Goal: Information Seeking & Learning: Learn about a topic

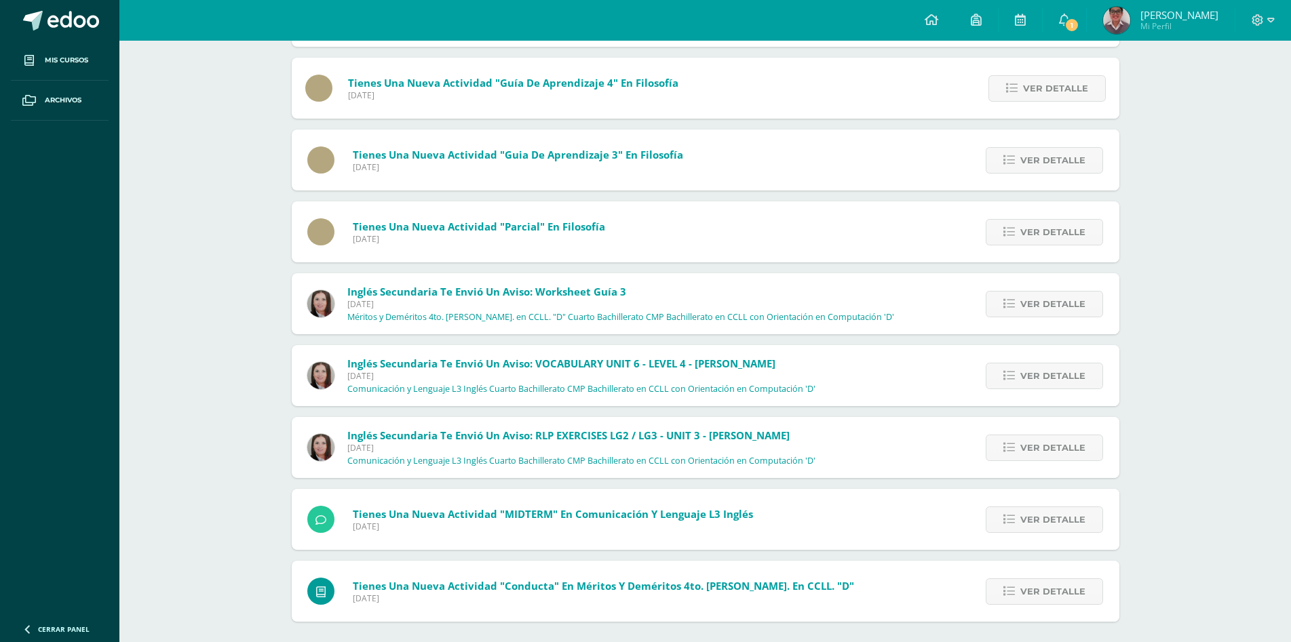
scroll to position [805, 0]
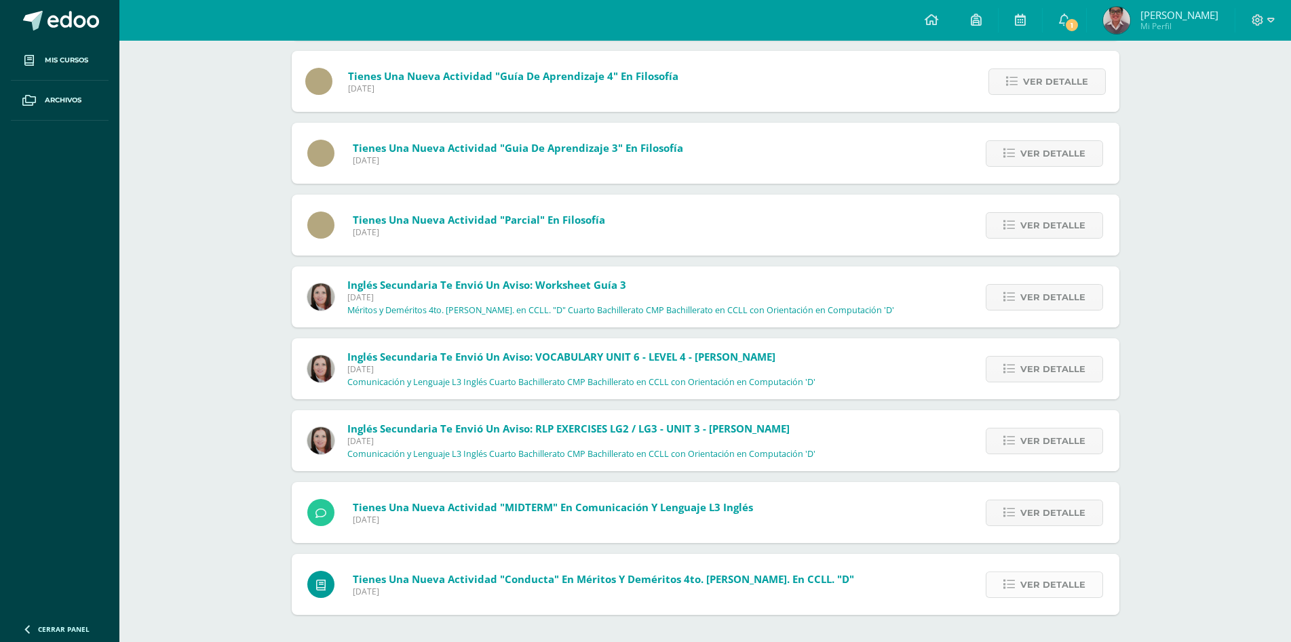
click at [1045, 583] on span "Ver detalle" at bounding box center [1052, 585] width 65 height 25
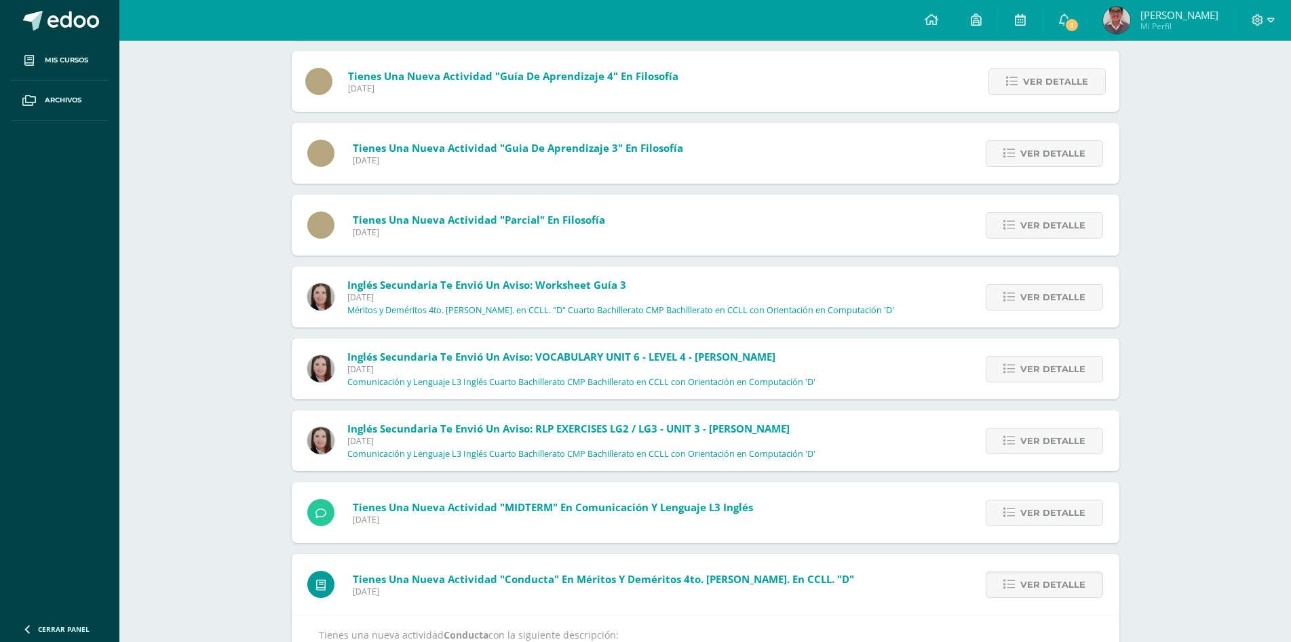
click at [1060, 497] on div "Ver detalle" at bounding box center [1042, 512] width 154 height 61
click at [1065, 504] on span "Ver detalle" at bounding box center [1052, 513] width 65 height 25
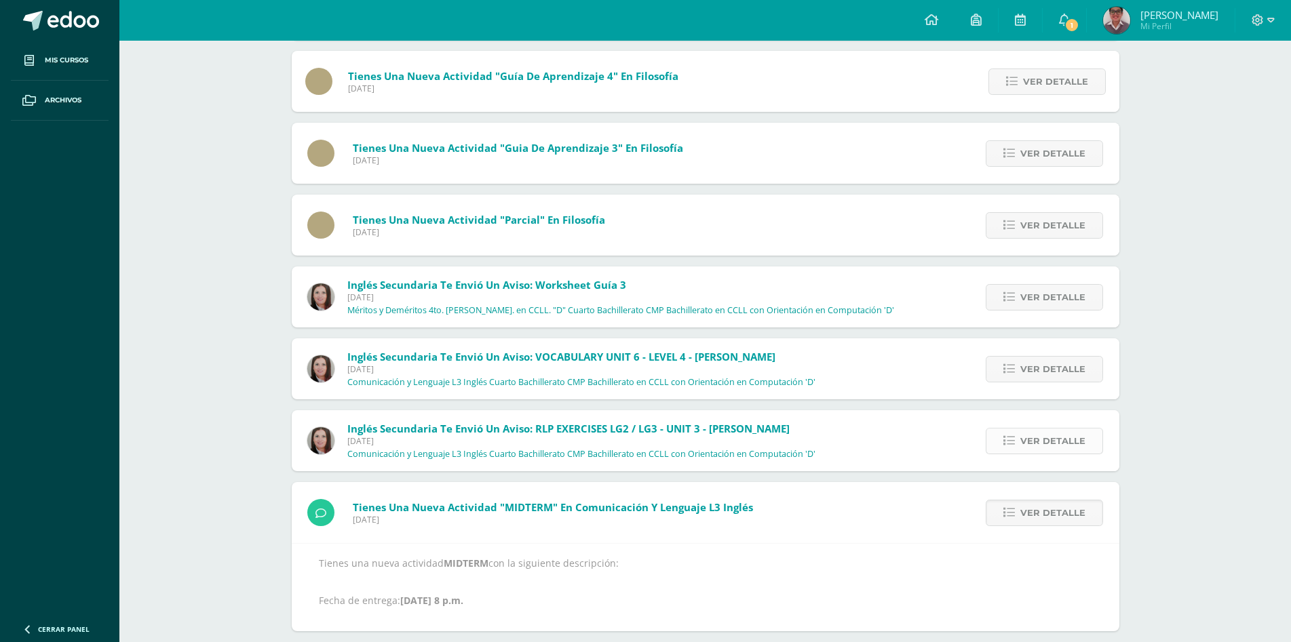
click at [1049, 438] on span "Ver detalle" at bounding box center [1052, 441] width 65 height 25
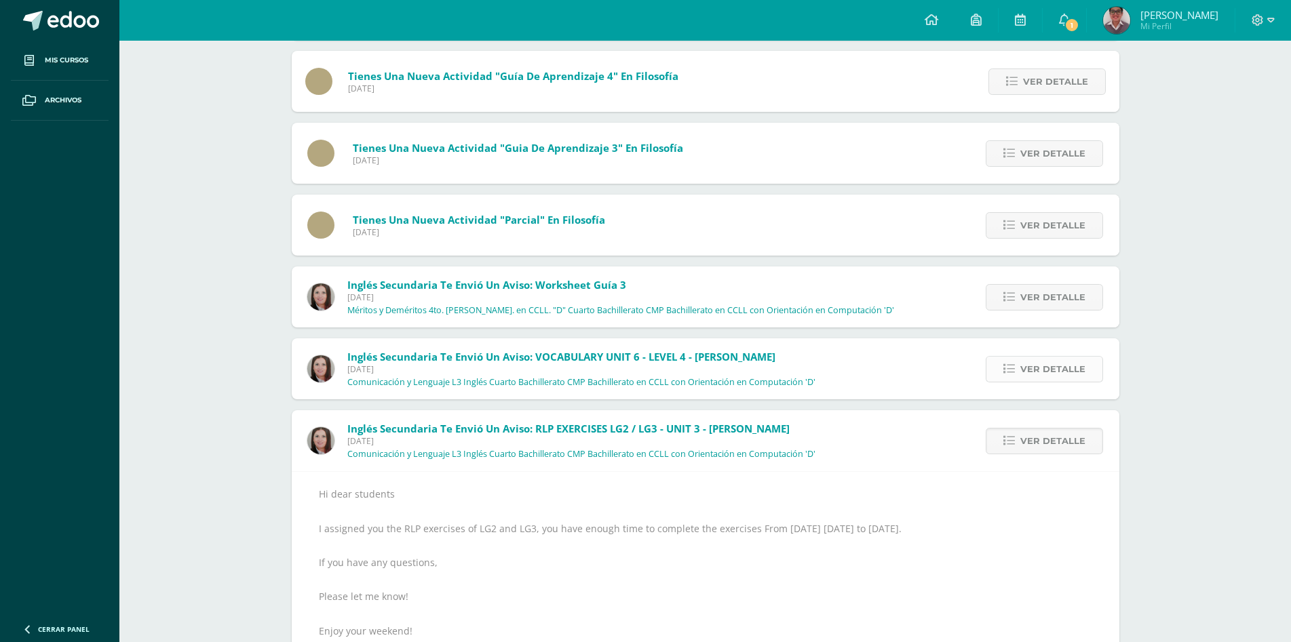
click at [1044, 380] on span "Ver detalle" at bounding box center [1052, 369] width 65 height 25
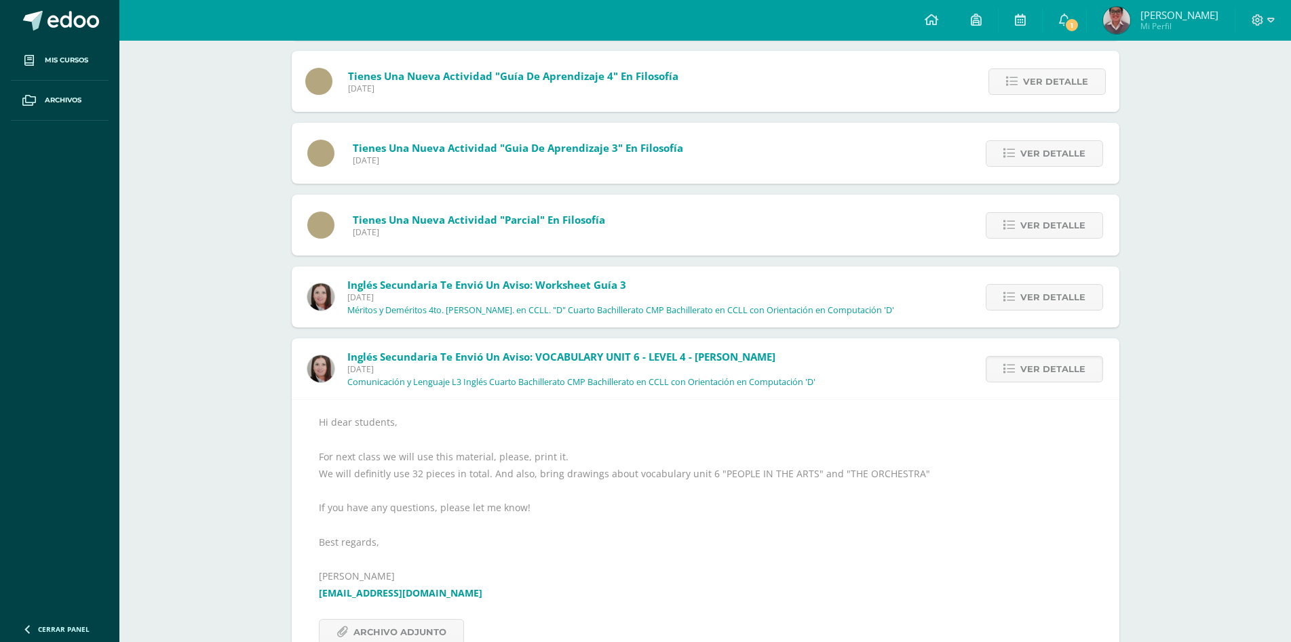
click at [1041, 312] on div "Ver detalle" at bounding box center [1042, 297] width 154 height 61
click at [1041, 300] on span "Ver detalle" at bounding box center [1052, 297] width 65 height 25
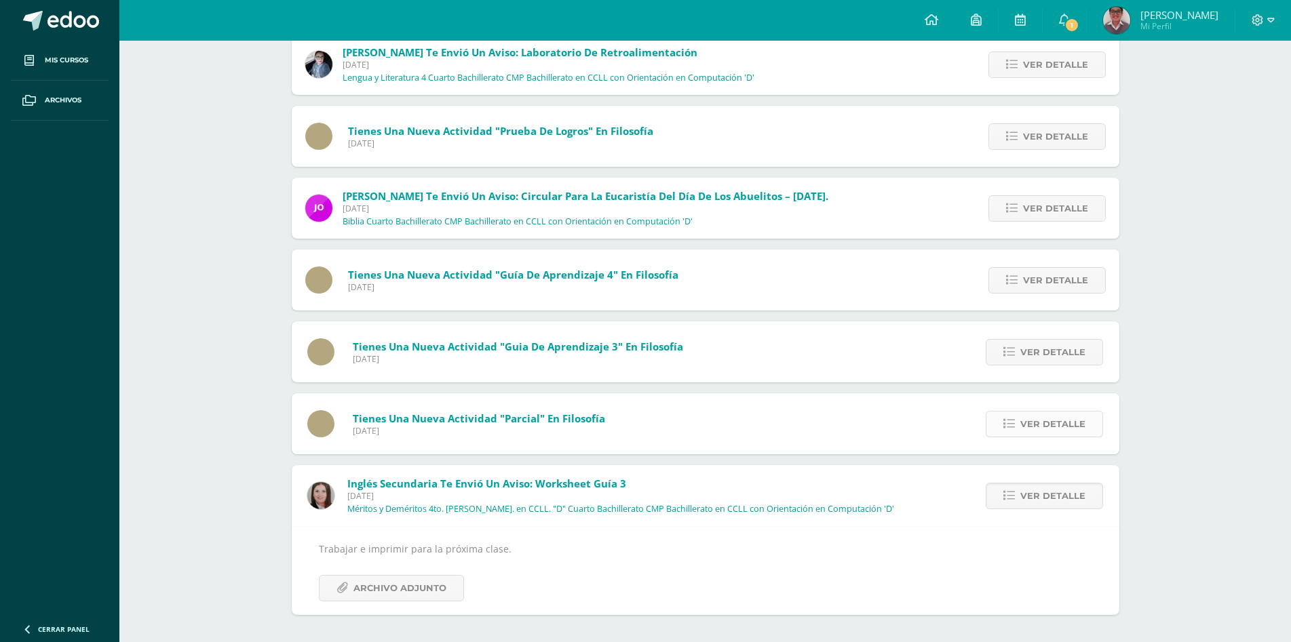
click at [1018, 419] on link "Ver detalle" at bounding box center [1044, 424] width 117 height 26
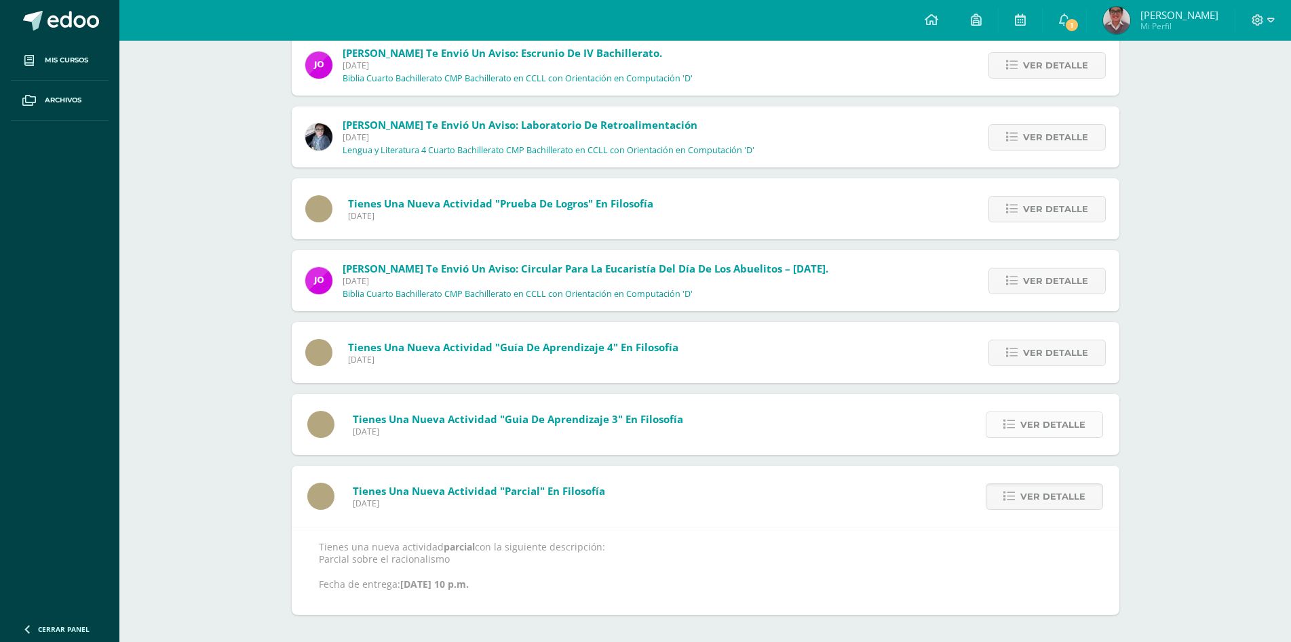
click at [1026, 418] on span "Ver detalle" at bounding box center [1052, 424] width 65 height 25
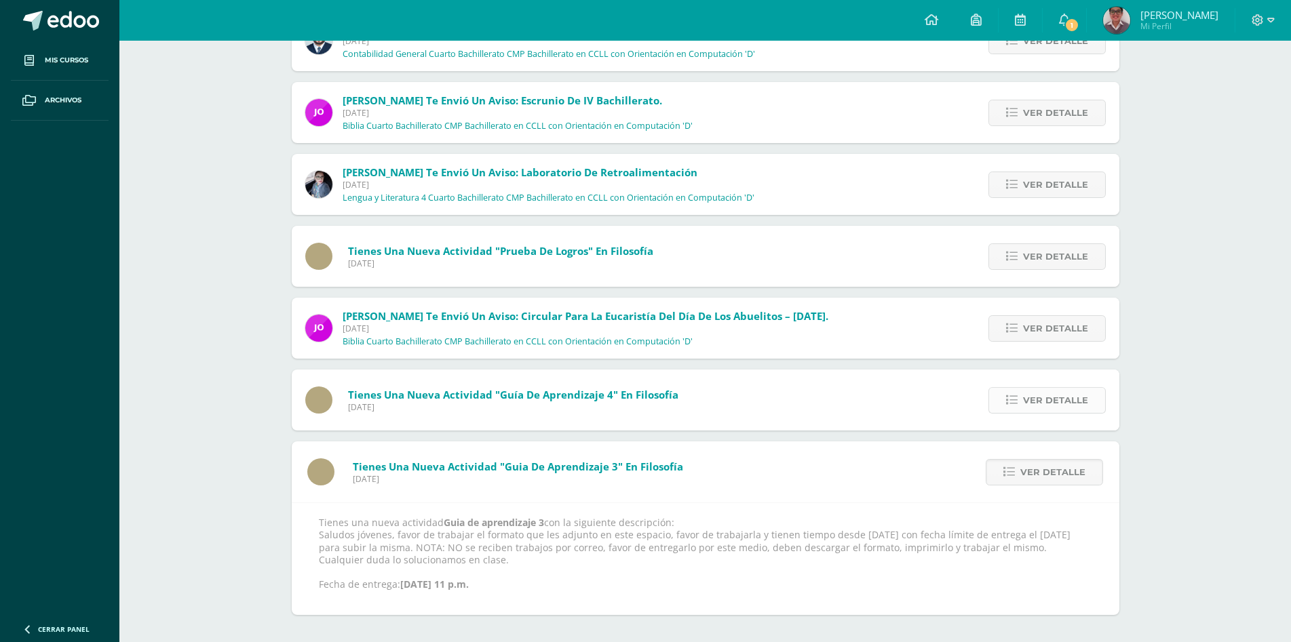
click at [1030, 395] on span "Ver detalle" at bounding box center [1055, 400] width 65 height 25
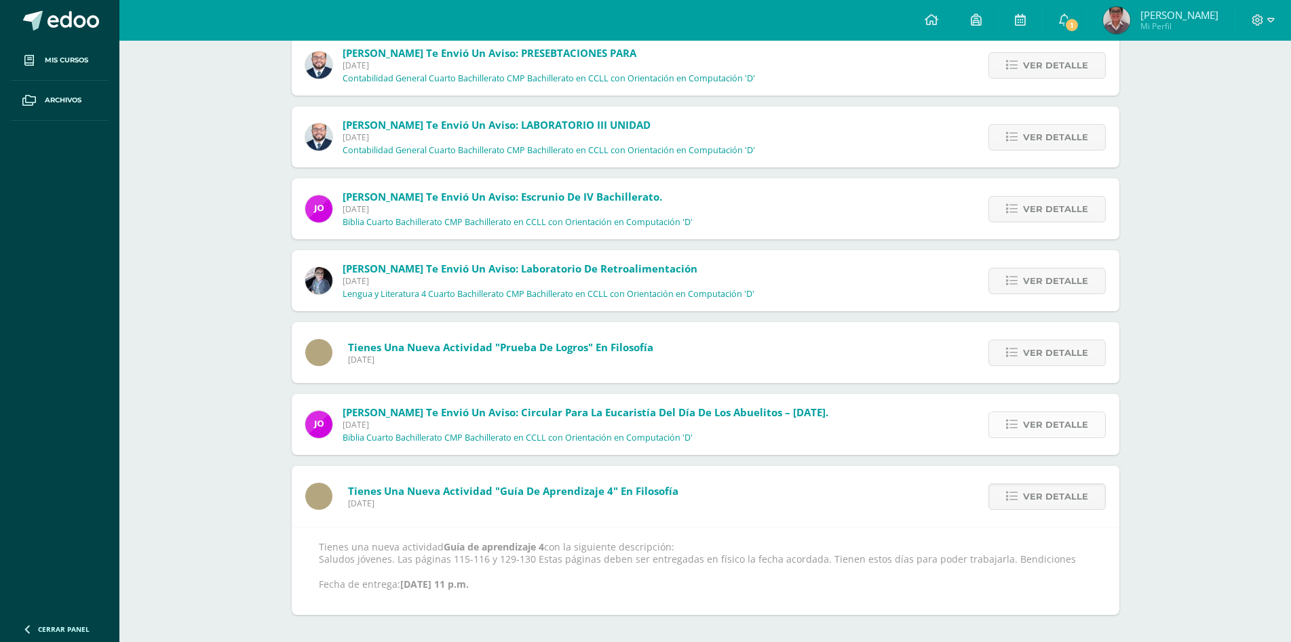
click at [1040, 425] on span "Ver detalle" at bounding box center [1055, 424] width 65 height 25
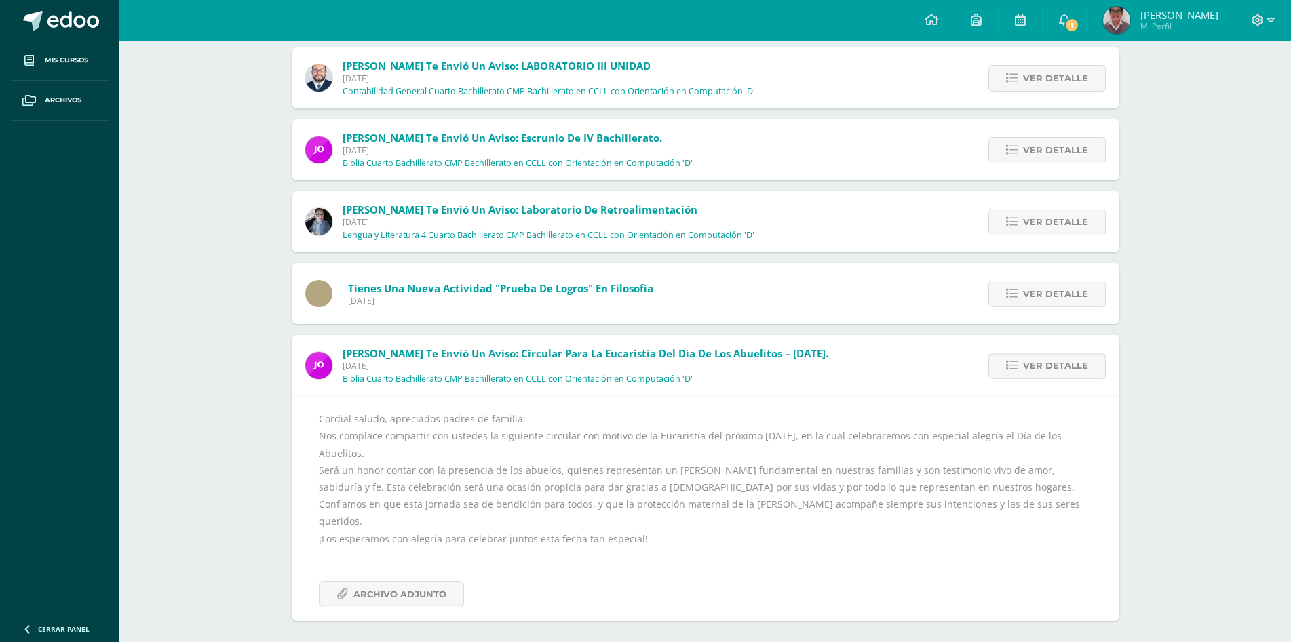
scroll to position [438, 0]
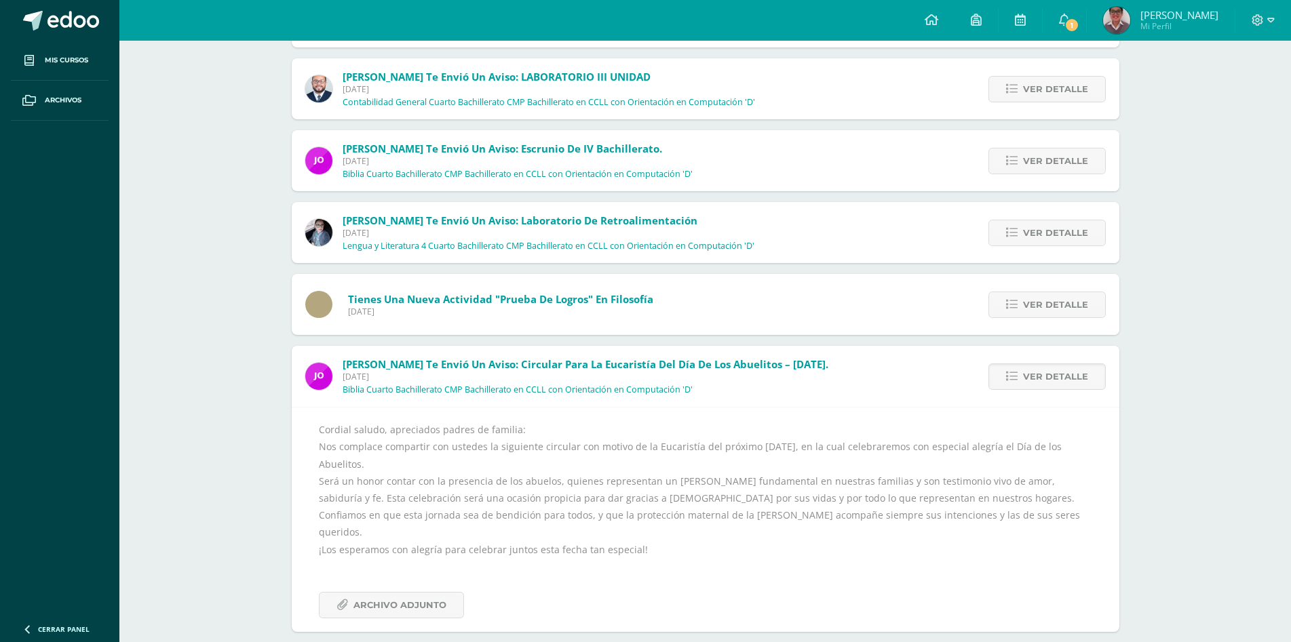
click at [1032, 318] on div "Ver detalle" at bounding box center [1043, 304] width 151 height 61
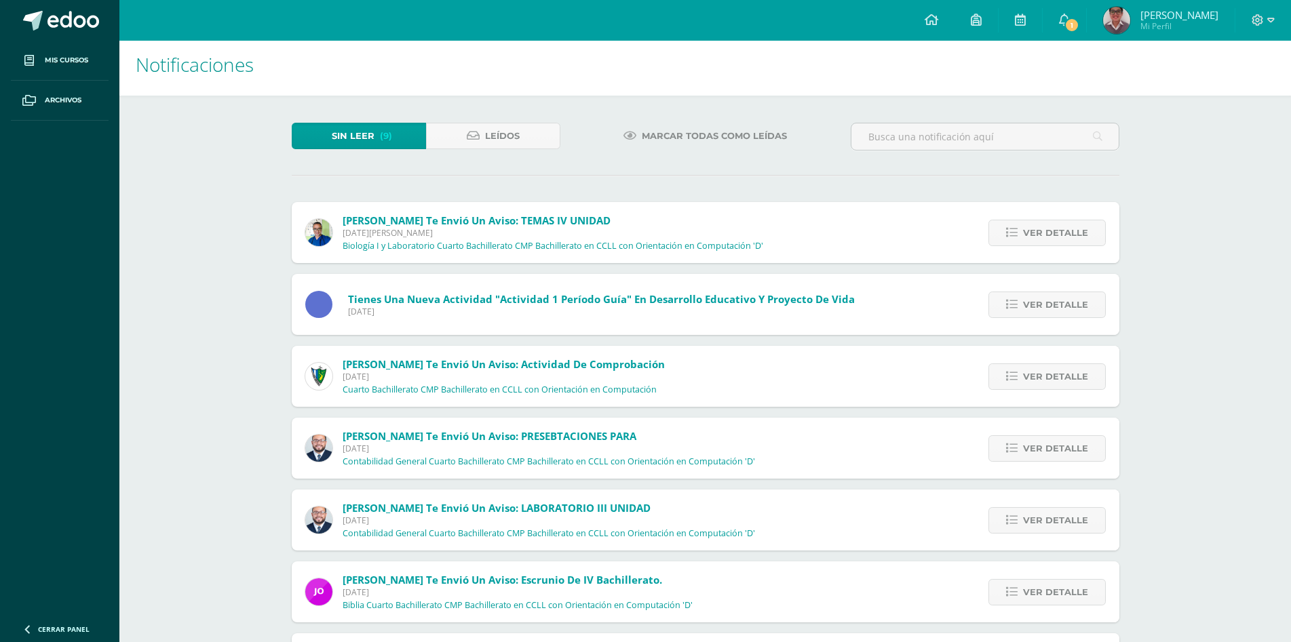
scroll to position [0, 0]
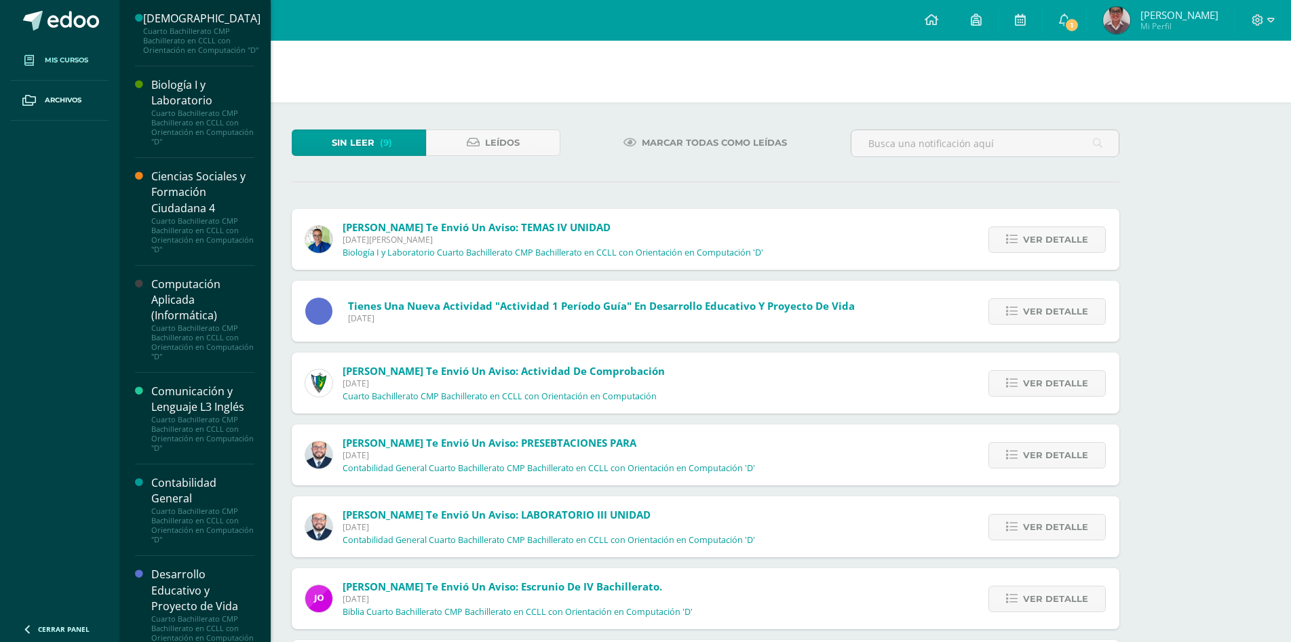
click at [54, 69] on link "Mis cursos" at bounding box center [60, 61] width 98 height 40
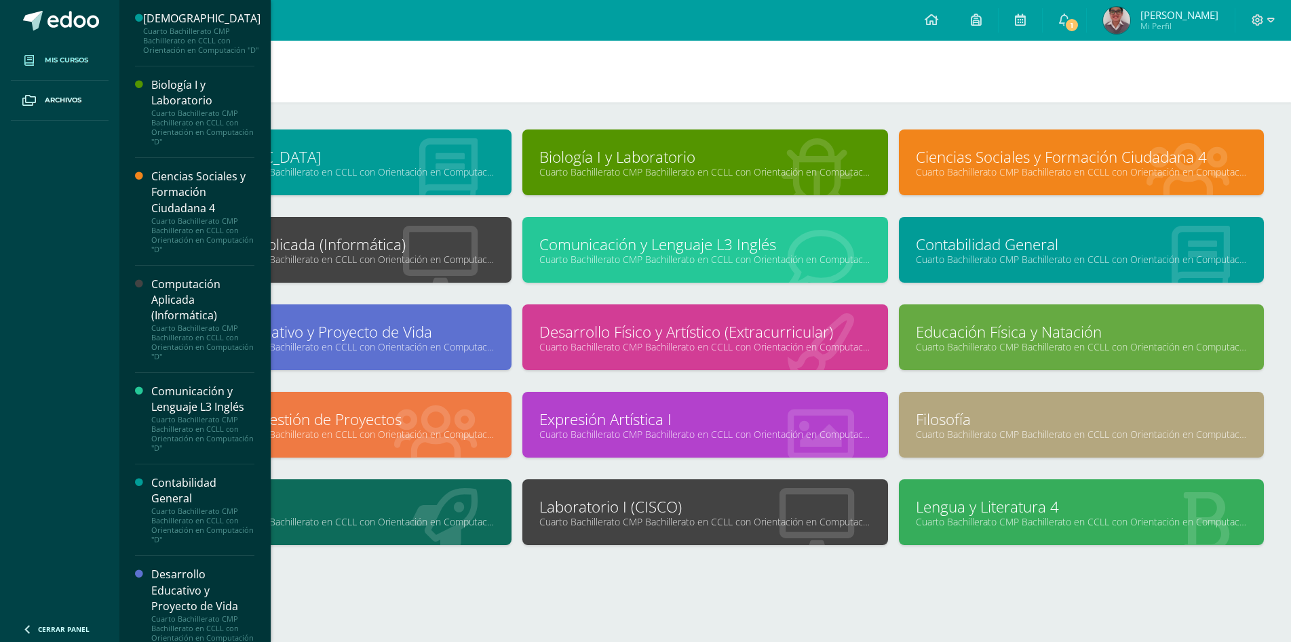
click at [621, 522] on link "Cuarto Bachillerato CMP Bachillerato en CCLL con Orientación en Computación "D"" at bounding box center [704, 522] width 331 height 13
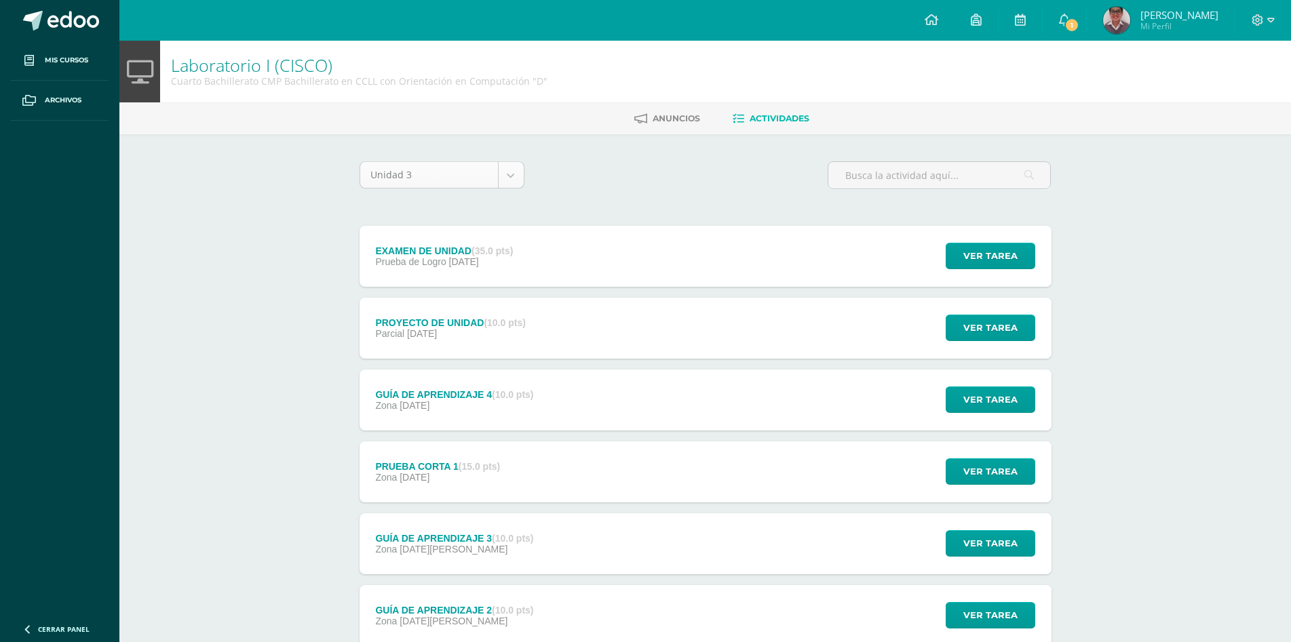
click at [440, 179] on body "Mis cursos Archivos Cerrar panel [DEMOGRAPHIC_DATA] Cuarto Bachillerato CMP Bac…" at bounding box center [645, 404] width 1291 height 809
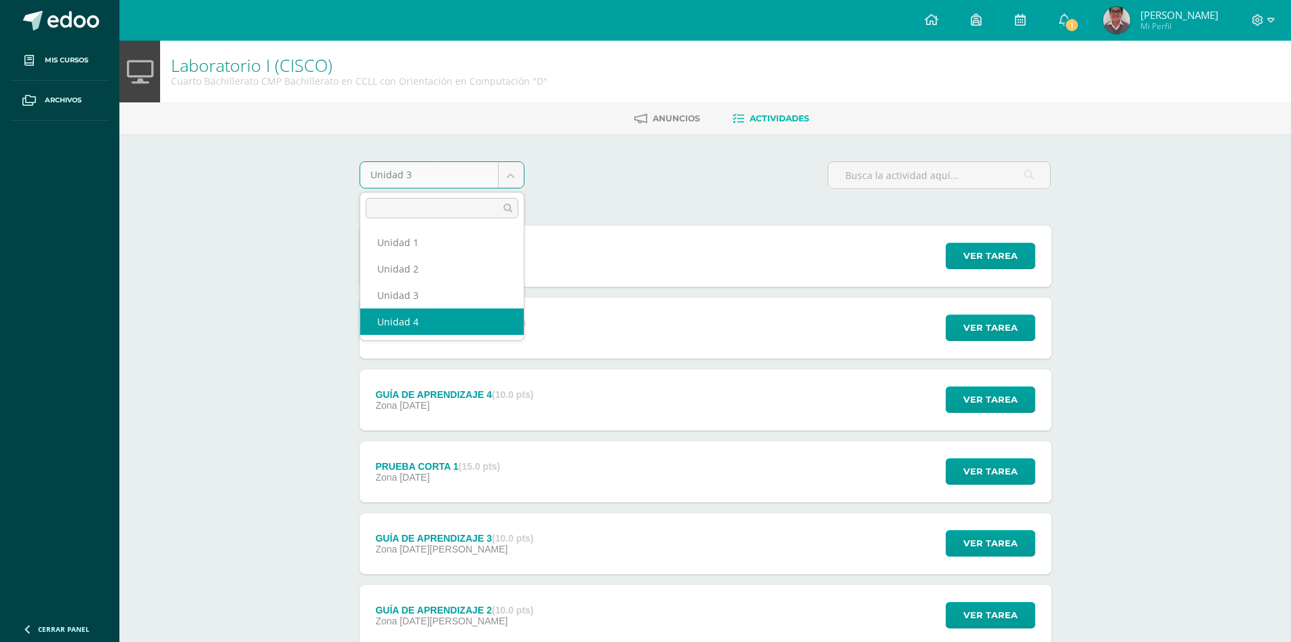
select select "Unidad 4"
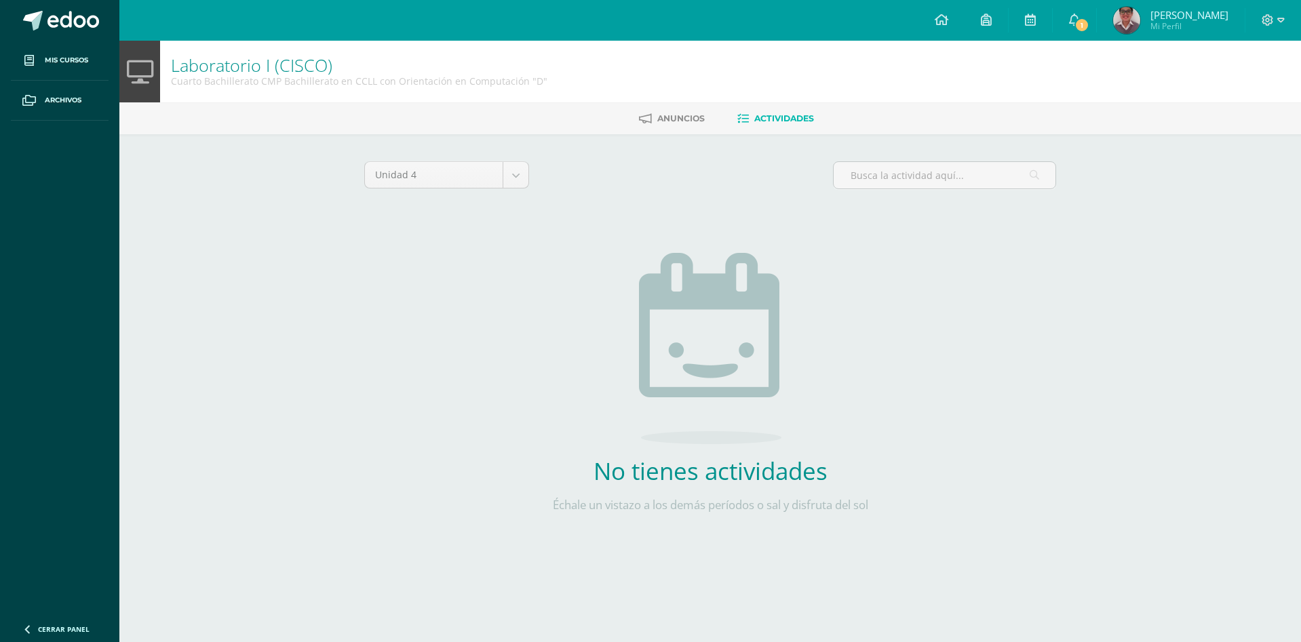
click at [433, 189] on div "Unidad 4 Unidad 1 Unidad 2 Unidad 3 Unidad 4" at bounding box center [447, 180] width 176 height 39
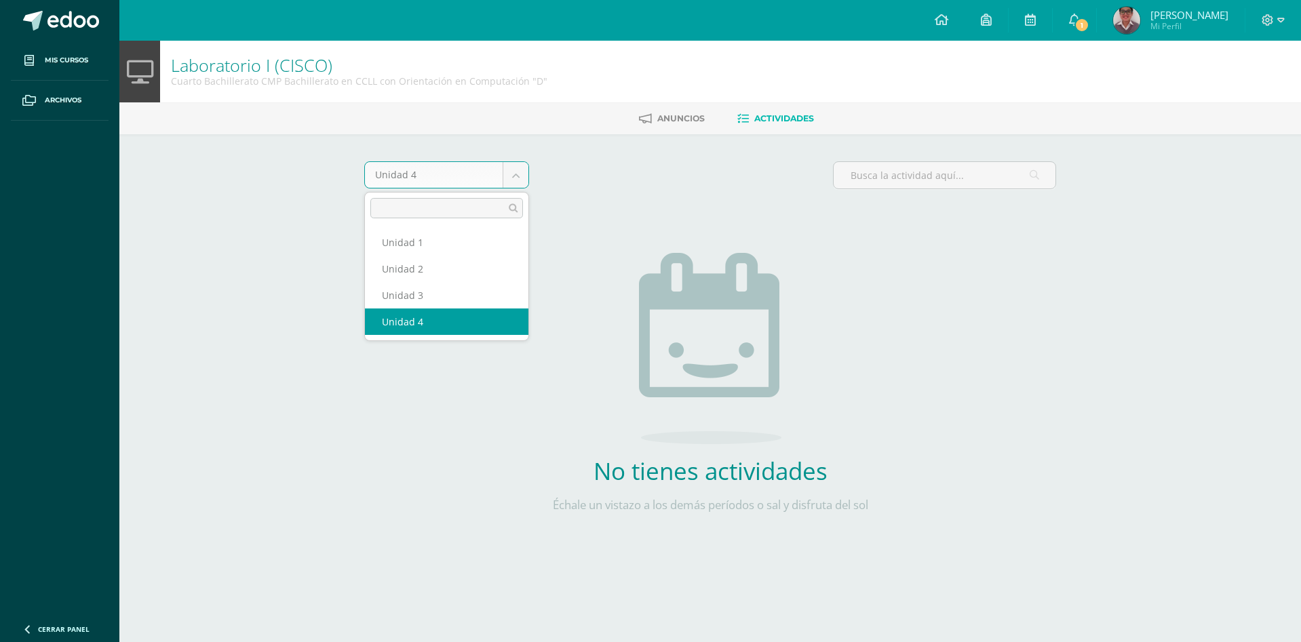
click at [423, 181] on body "Mis cursos Archivos Cerrar panel [DEMOGRAPHIC_DATA] Cuarto Bachillerato CMP Bac…" at bounding box center [650, 291] width 1301 height 583
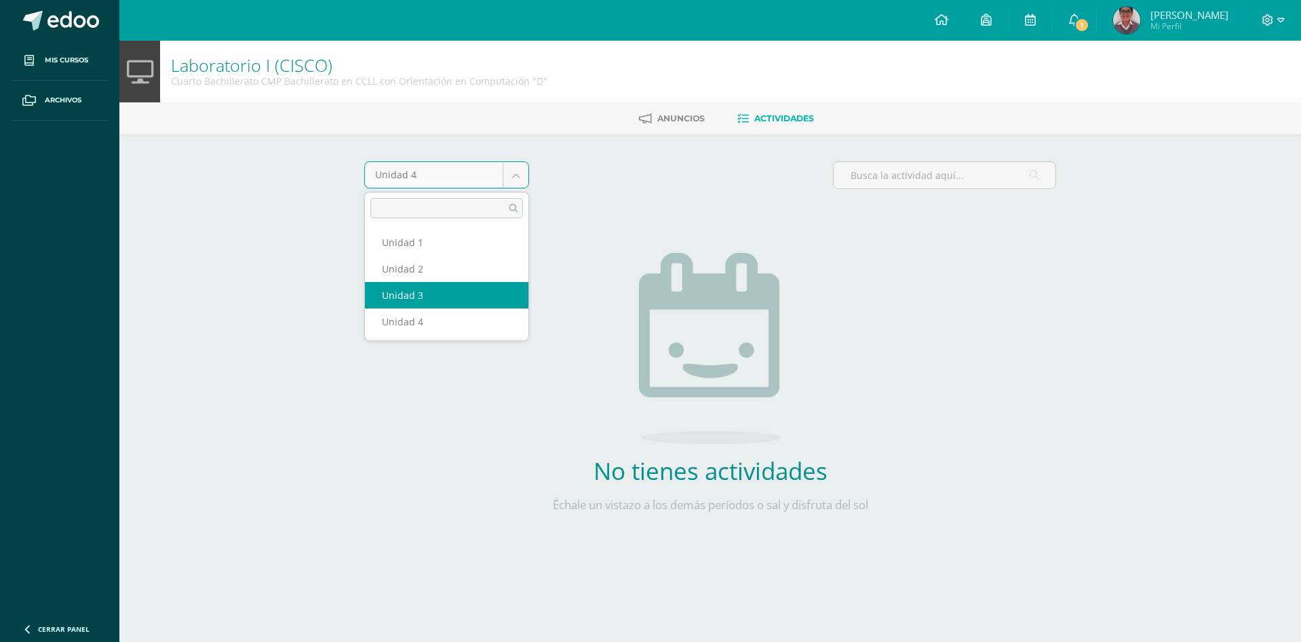
select select "Unidad 3"
